Goal: Task Accomplishment & Management: Use online tool/utility

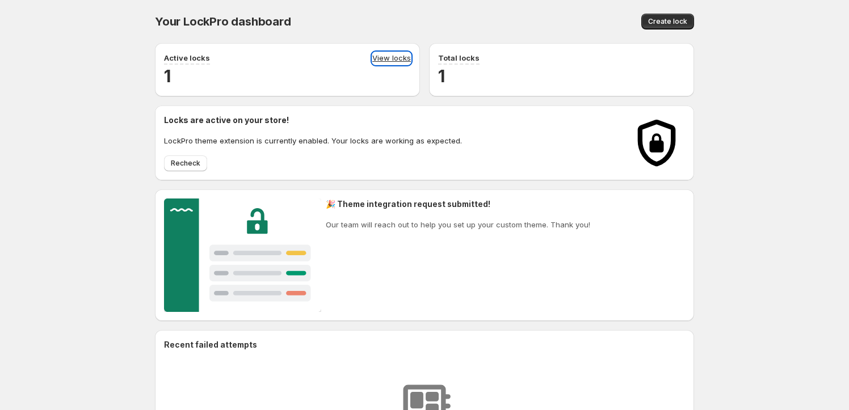
click at [398, 52] on link "View locks" at bounding box center [391, 58] width 39 height 12
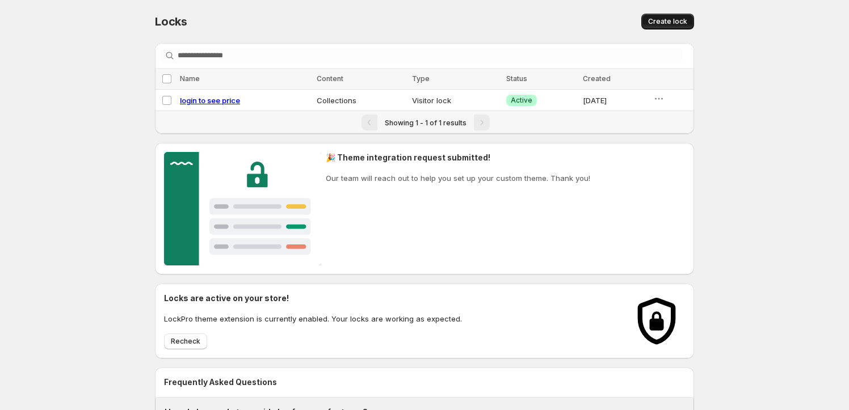
click at [647, 14] on button "Create lock" at bounding box center [667, 22] width 53 height 16
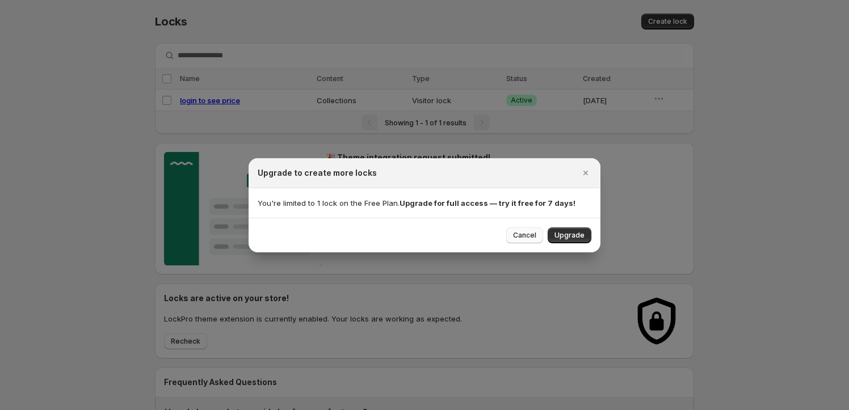
click at [529, 236] on span "Cancel" at bounding box center [524, 235] width 23 height 9
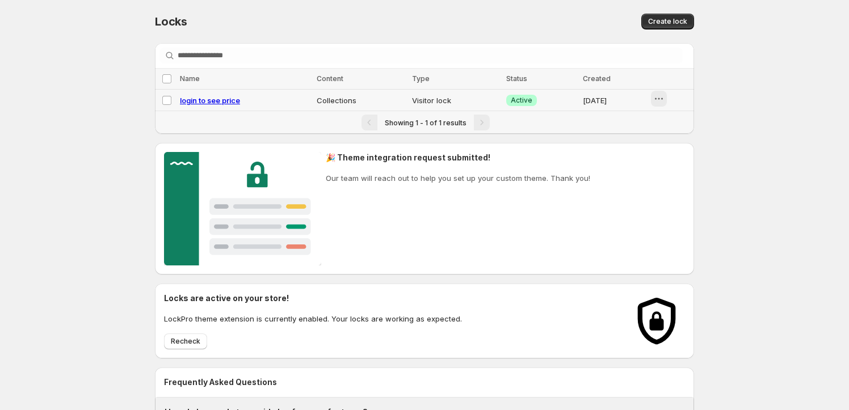
click at [656, 98] on button "button" at bounding box center [659, 99] width 16 height 16
click at [654, 125] on icon "button" at bounding box center [656, 123] width 9 height 7
